Goal: Task Accomplishment & Management: Use online tool/utility

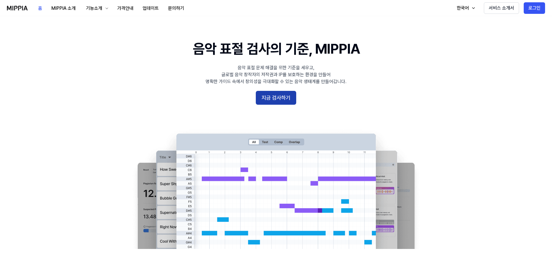
click at [276, 98] on button "지금 검사하기" at bounding box center [276, 98] width 40 height 14
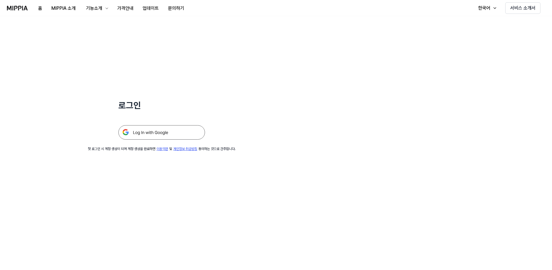
click at [180, 132] on img at bounding box center [161, 132] width 87 height 14
